Goal: Complete application form

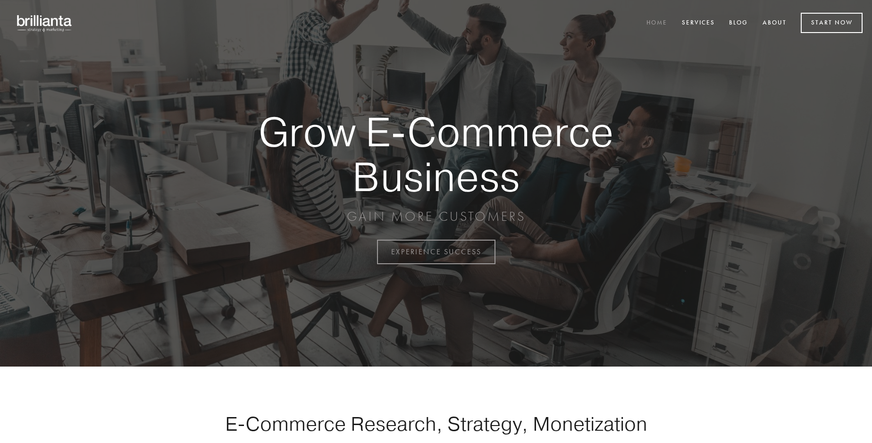
scroll to position [2474, 0]
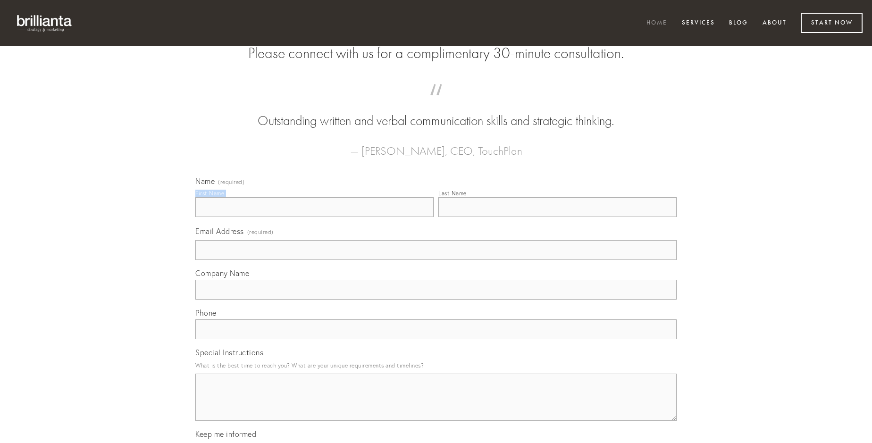
type input "[PERSON_NAME]"
click at [557, 217] on input "Last Name" at bounding box center [557, 207] width 238 height 20
type input "[PERSON_NAME]"
click at [436, 260] on input "Email Address (required)" at bounding box center [435, 250] width 481 height 20
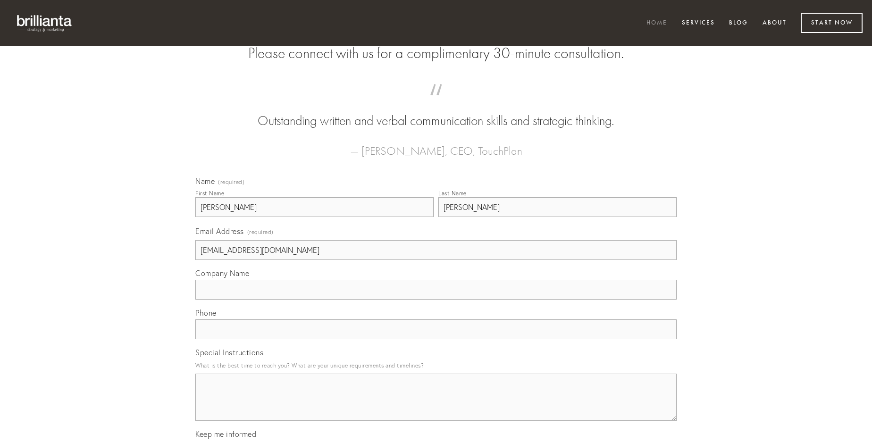
type input "[EMAIL_ADDRESS][DOMAIN_NAME]"
click at [436, 300] on input "Company Name" at bounding box center [435, 290] width 481 height 20
type input "incidunt"
click at [436, 339] on input "text" at bounding box center [435, 329] width 481 height 20
click at [436, 406] on textarea "Special Instructions" at bounding box center [435, 397] width 481 height 47
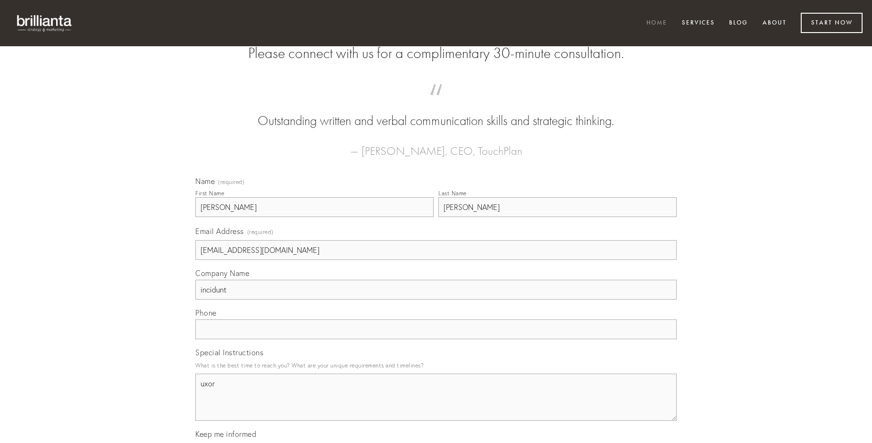
type textarea "uxor"
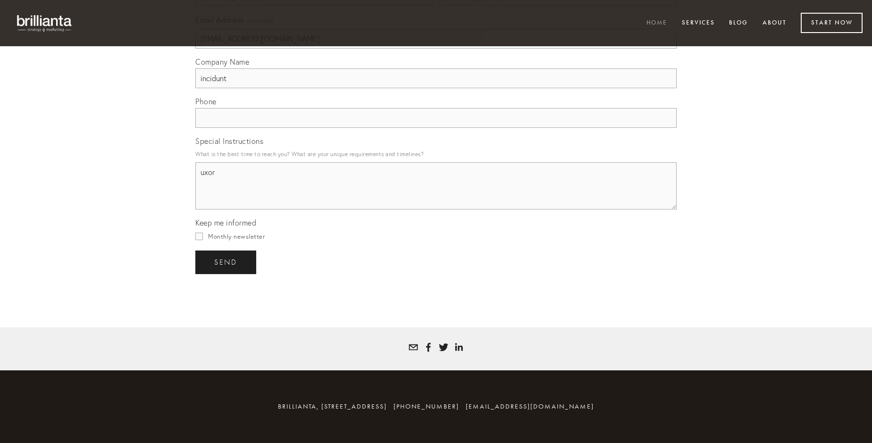
click at [226, 262] on span "send" at bounding box center [225, 262] width 23 height 8
